Goal: Communication & Community: Ask a question

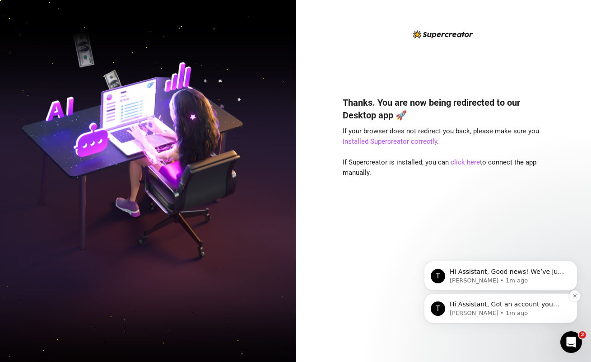
click at [521, 307] on p "Hi Assistant, Got an account you didn’t add because it felt too small? Not anym…" at bounding box center [508, 304] width 117 height 9
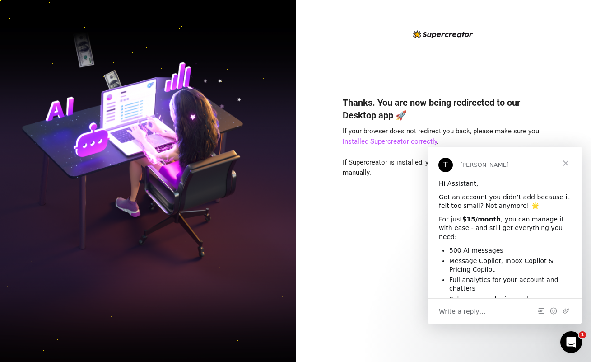
click at [569, 165] on span "Close" at bounding box center [566, 163] width 33 height 33
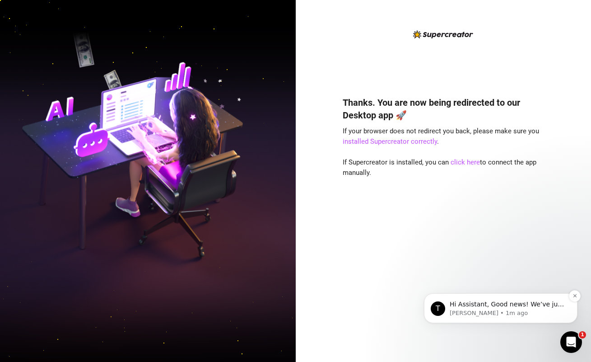
click at [521, 309] on p "[PERSON_NAME] • 1m ago" at bounding box center [508, 313] width 117 height 8
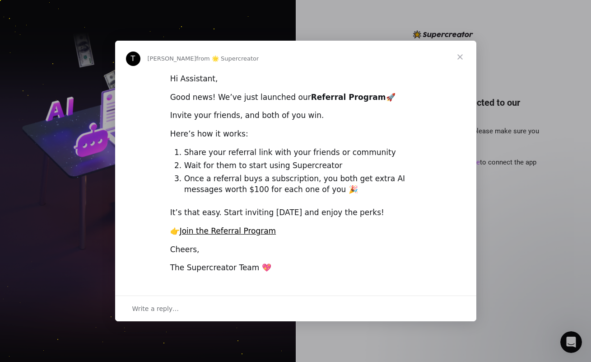
click at [459, 63] on span "Close" at bounding box center [460, 57] width 33 height 33
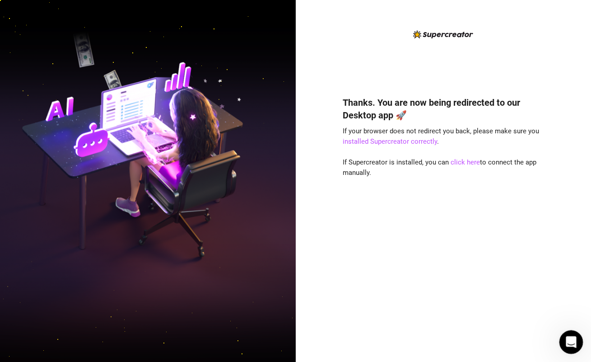
click at [568, 346] on div "Open Intercom Messenger" at bounding box center [570, 341] width 30 height 30
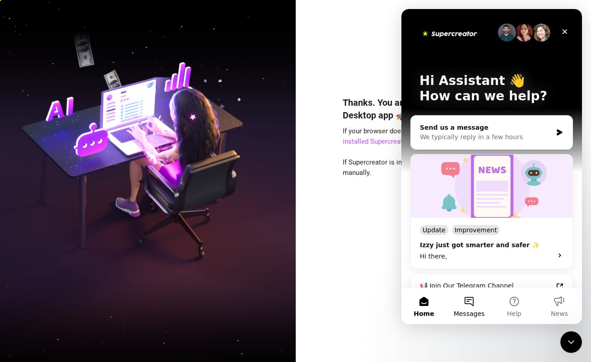
click at [469, 299] on button "Messages" at bounding box center [469, 306] width 45 height 36
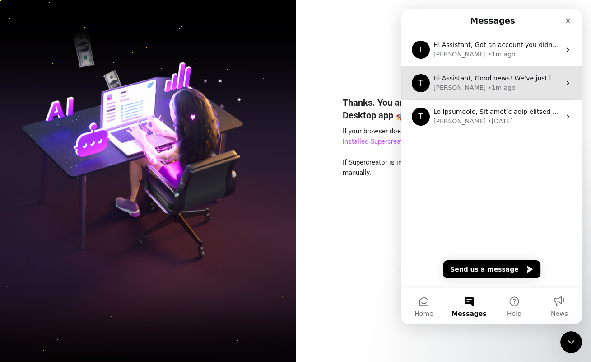
click at [486, 82] on div "Hi Assistant, Good news! We’ve just launched our Referral Program 🚀 Invite your…" at bounding box center [497, 78] width 127 height 9
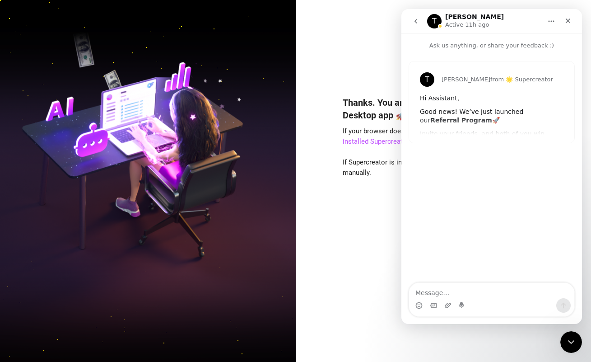
click at [407, 18] on button "go back" at bounding box center [415, 21] width 17 height 17
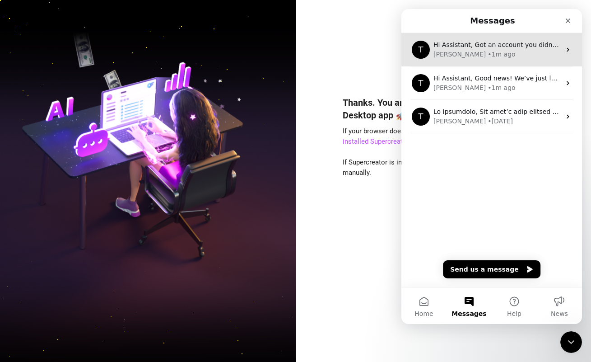
click at [488, 58] on div "• 1m ago" at bounding box center [502, 54] width 28 height 9
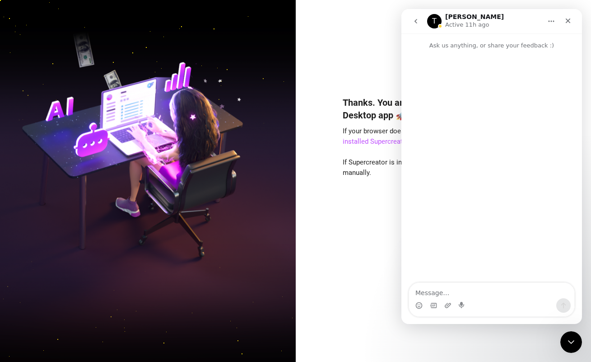
scroll to position [9, 0]
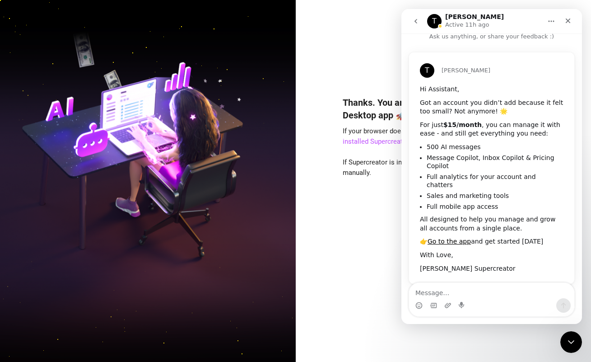
click at [368, 89] on div "Thanks. You are now being redirected to our Desktop app 🚀 If your browser does …" at bounding box center [443, 215] width 201 height 263
click at [567, 18] on icon "Close" at bounding box center [568, 20] width 7 height 7
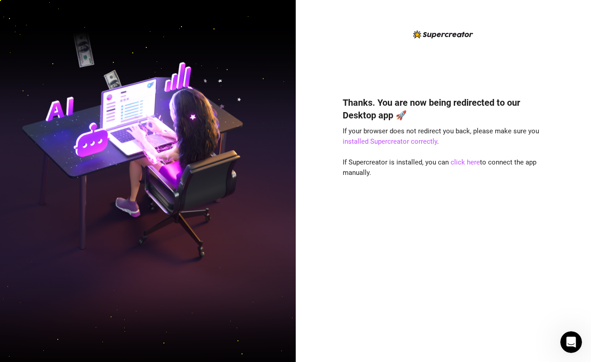
scroll to position [0, 0]
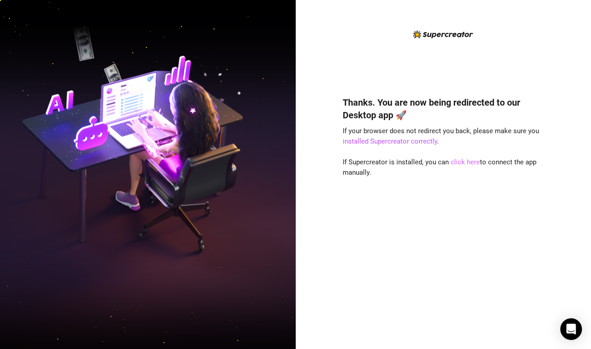
click at [458, 159] on link "click here" at bounding box center [465, 162] width 29 height 8
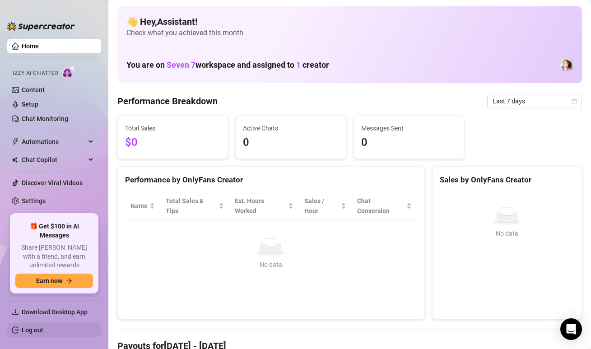
click at [29, 334] on link "Log out" at bounding box center [33, 330] width 22 height 7
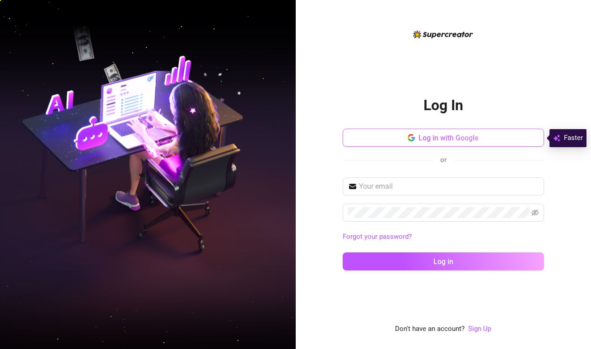
click at [413, 138] on icon "button" at bounding box center [413, 139] width 4 height 4
